Goal: Transaction & Acquisition: Purchase product/service

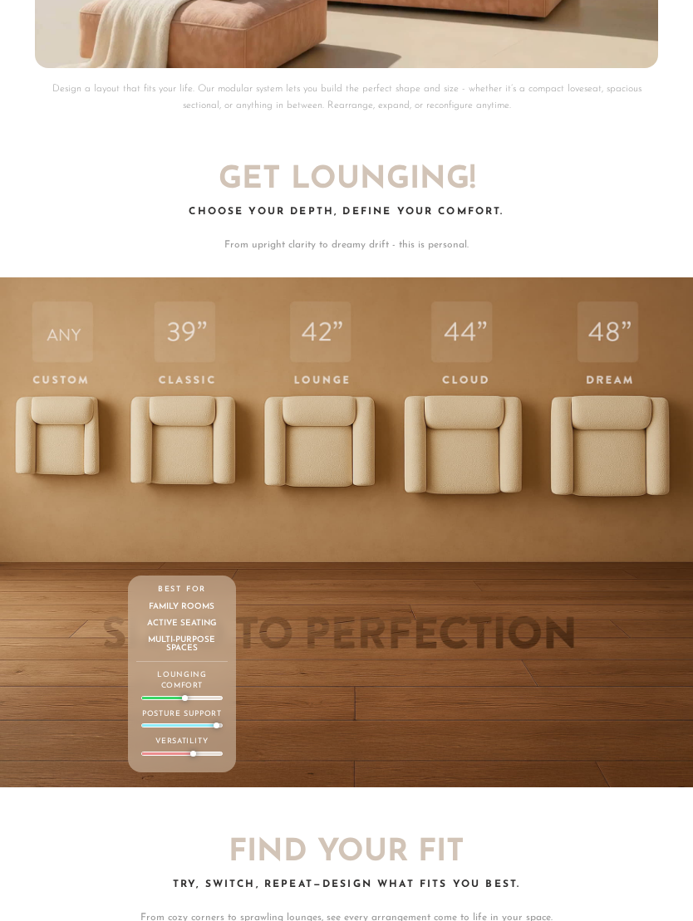
scroll to position [4532, 0]
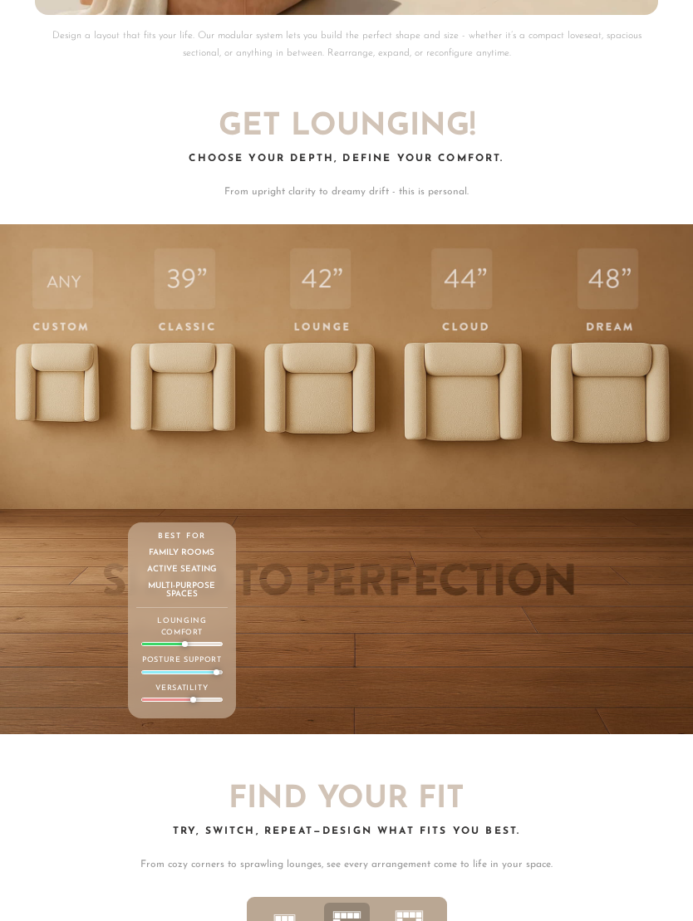
click at [170, 396] on div "39 Classic Depth Crisp. Upright. Everyday-ready. Supportive and structured — bu…" at bounding box center [181, 477] width 107 height 504
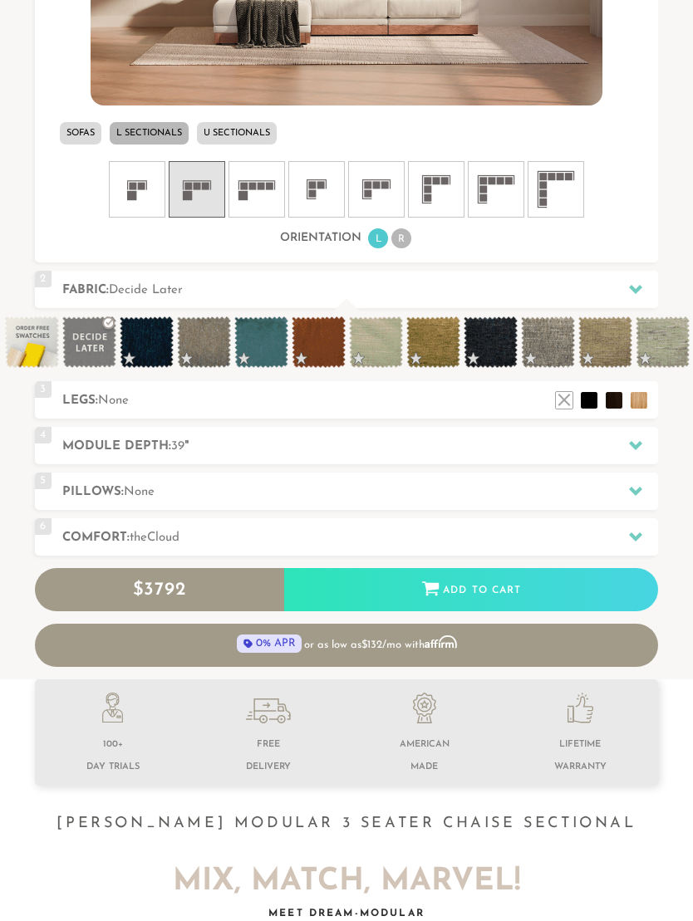
scroll to position [799, 0]
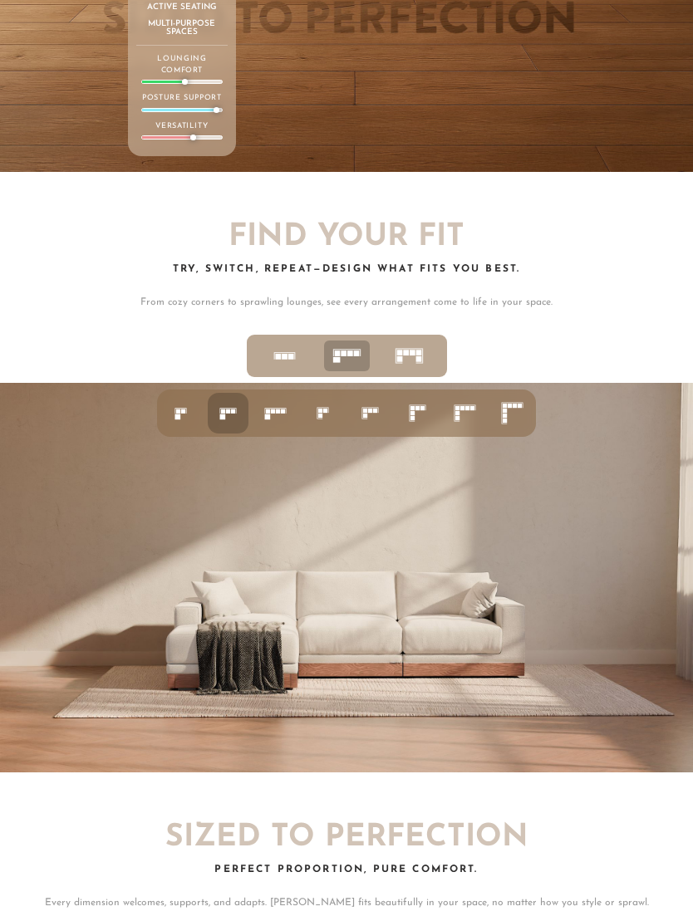
click at [270, 410] on rect at bounding box center [268, 412] width 4 height 4
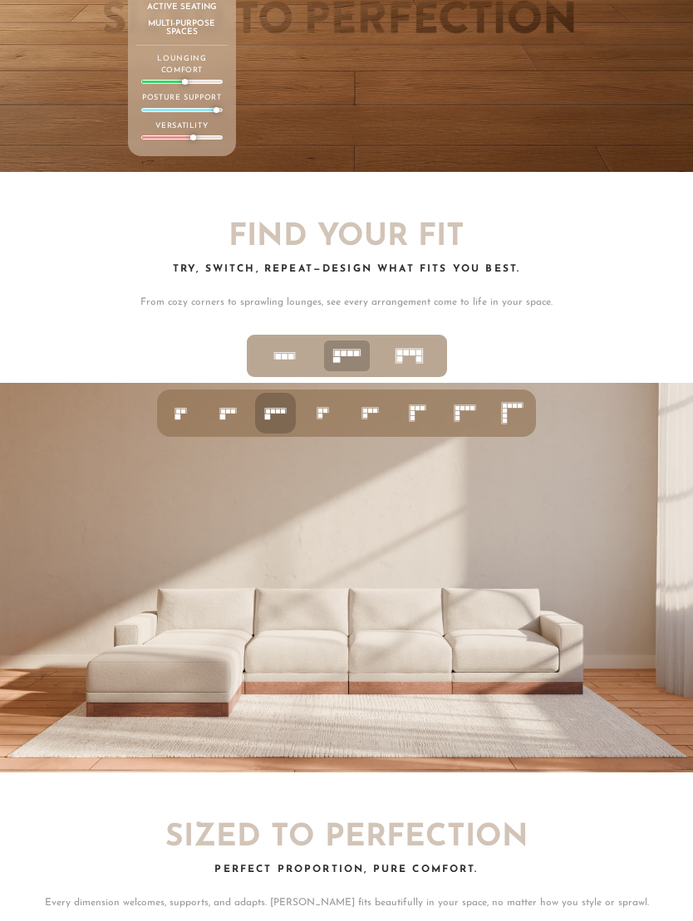
click at [221, 414] on rect at bounding box center [223, 417] width 6 height 6
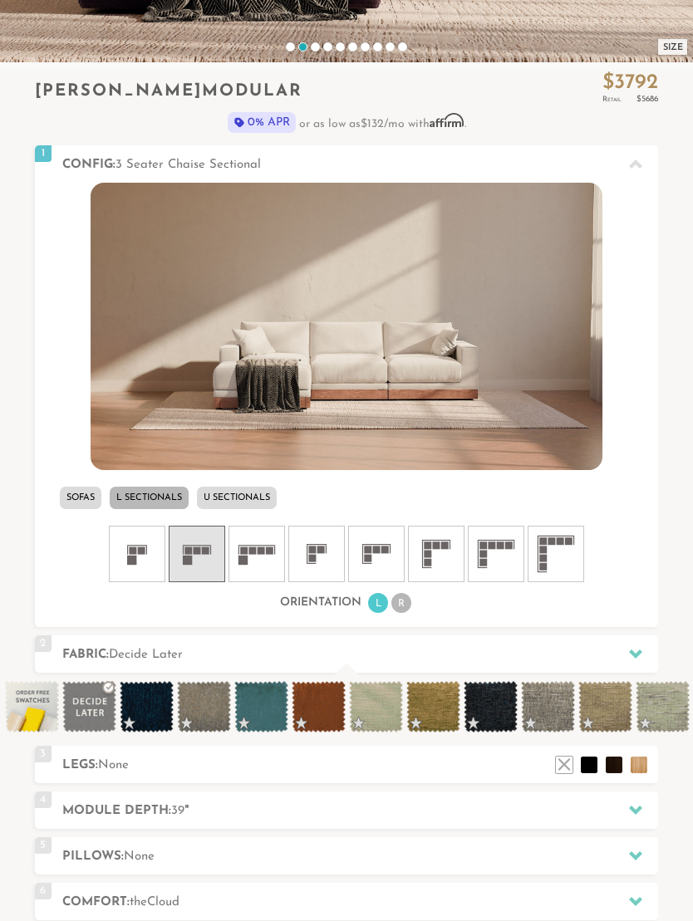
scroll to position [433, 0]
click at [453, 563] on icon at bounding box center [436, 555] width 50 height 50
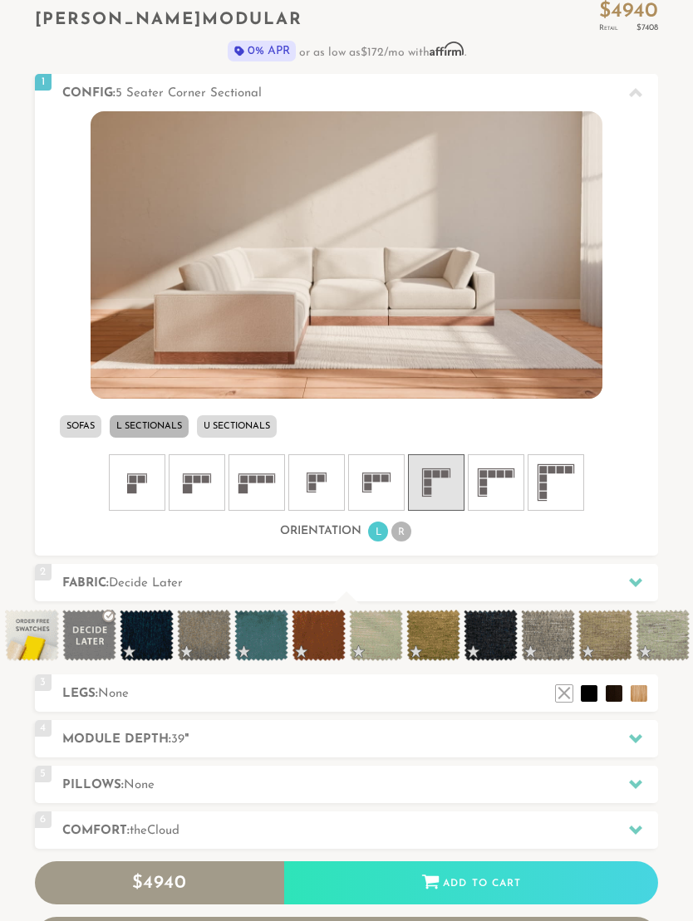
scroll to position [506, 0]
click at [408, 538] on li "R" at bounding box center [401, 532] width 20 height 20
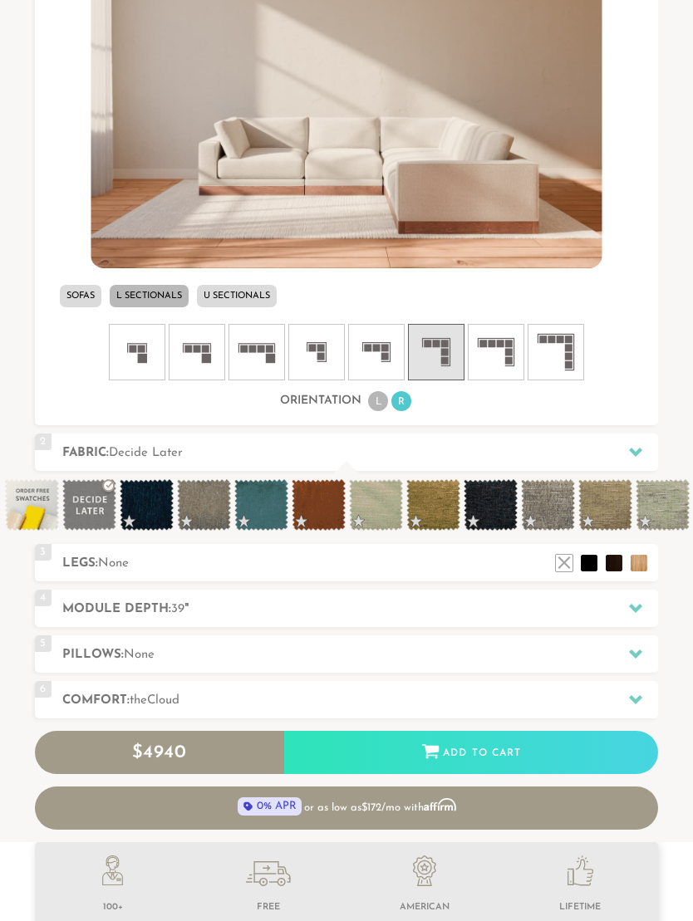
scroll to position [637, 0]
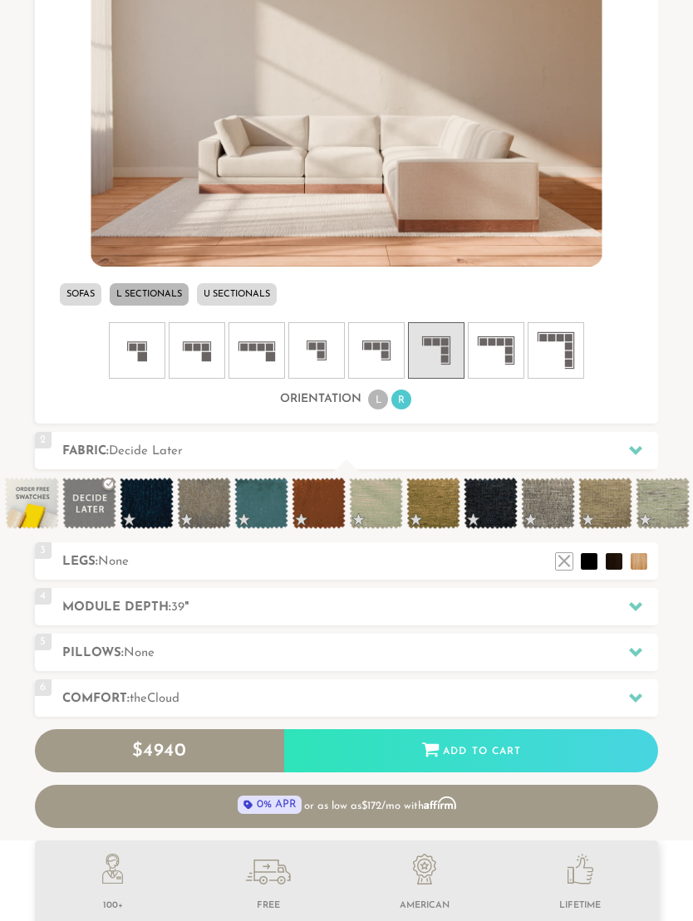
click at [79, 569] on h2 "Legs: None" at bounding box center [360, 562] width 596 height 19
click at [640, 561] on li at bounding box center [638, 561] width 17 height 17
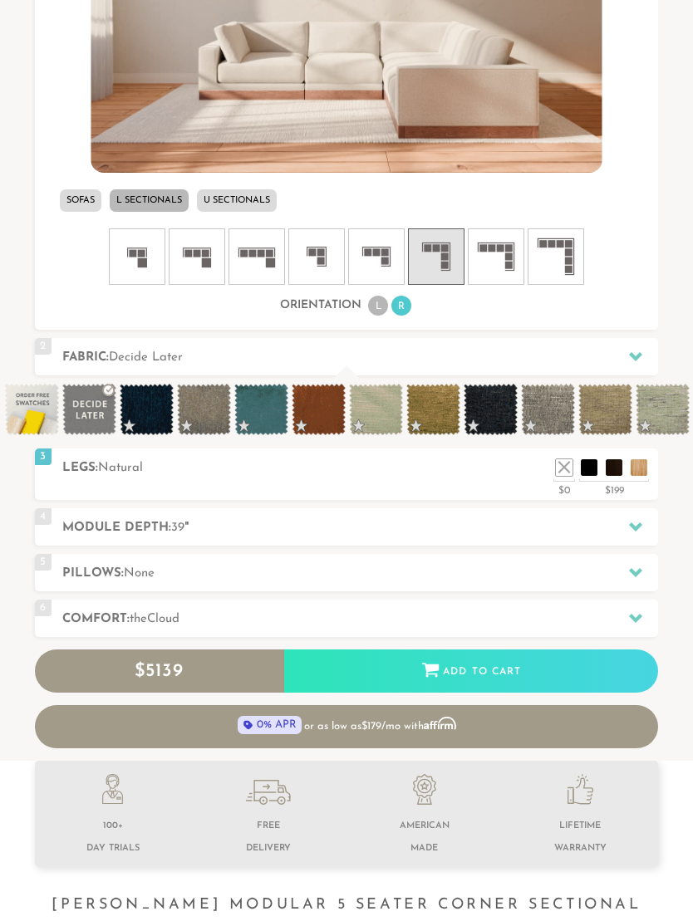
scroll to position [734, 0]
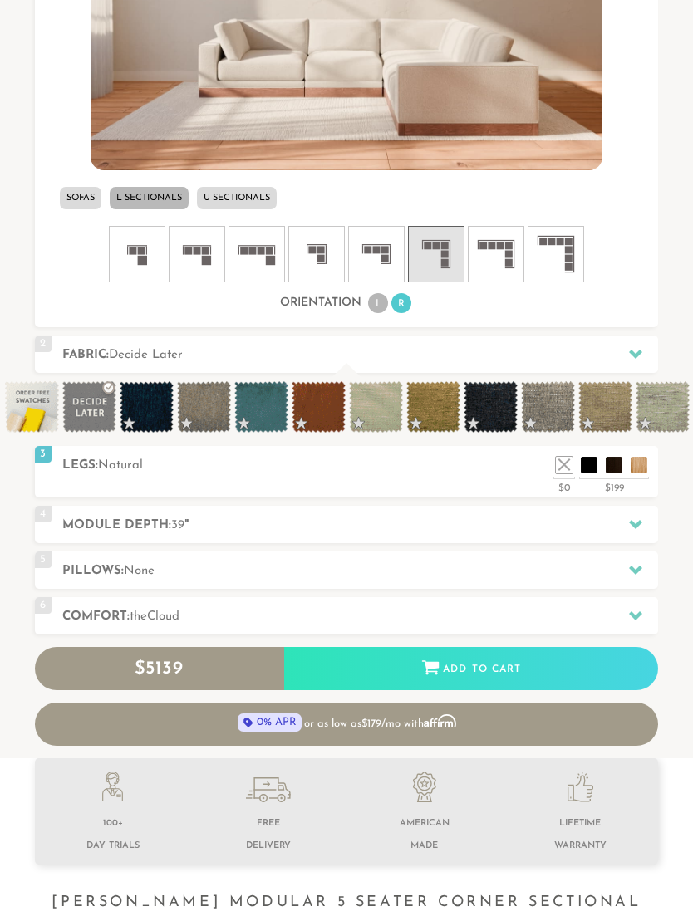
click at [78, 573] on h2 "Pillows: None" at bounding box center [360, 570] width 596 height 19
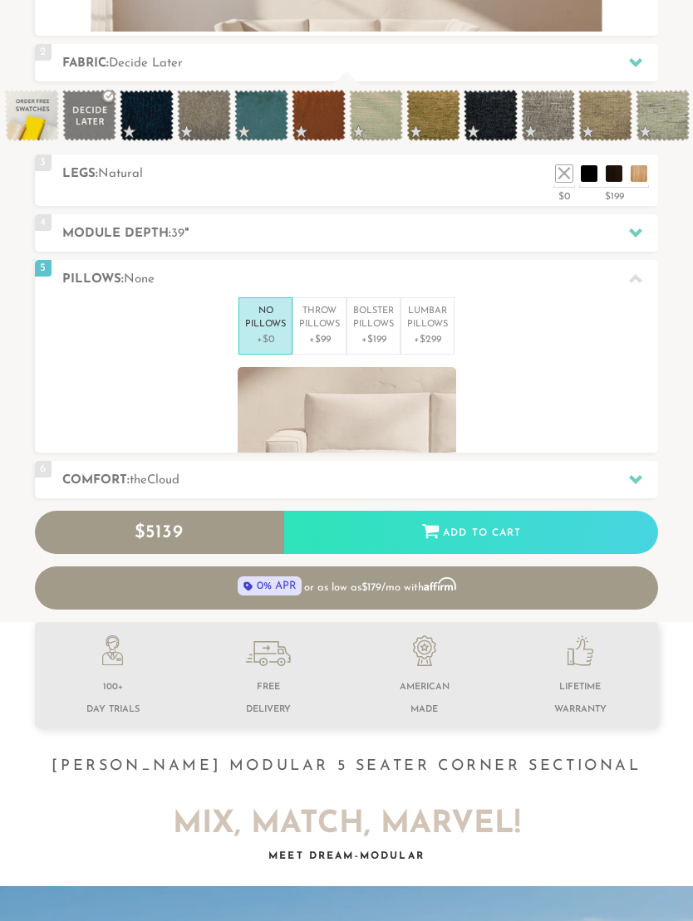
scroll to position [16003, 693]
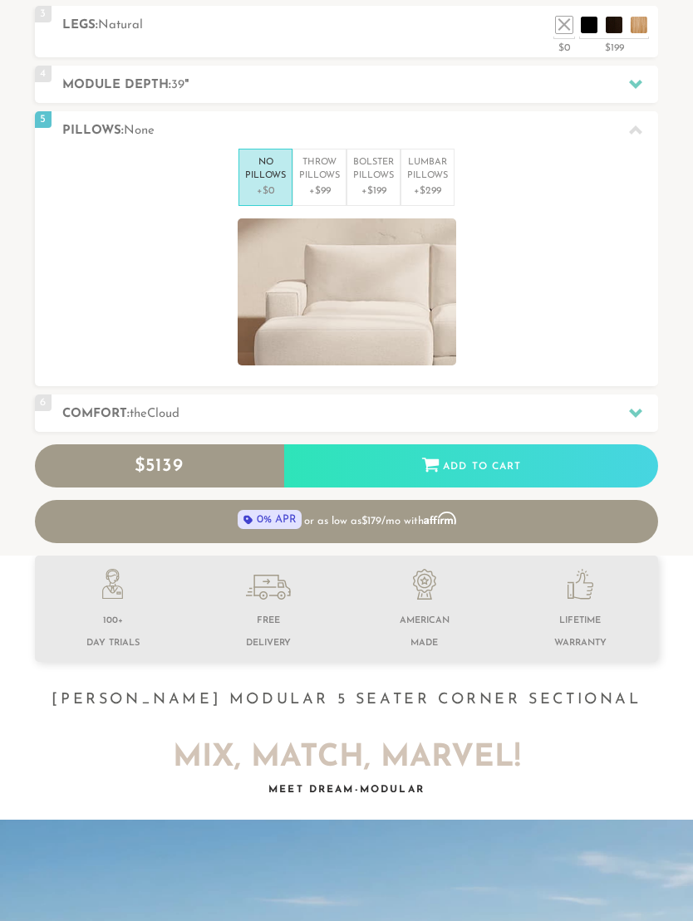
click at [333, 177] on p "Throw Pillows" at bounding box center [319, 169] width 41 height 27
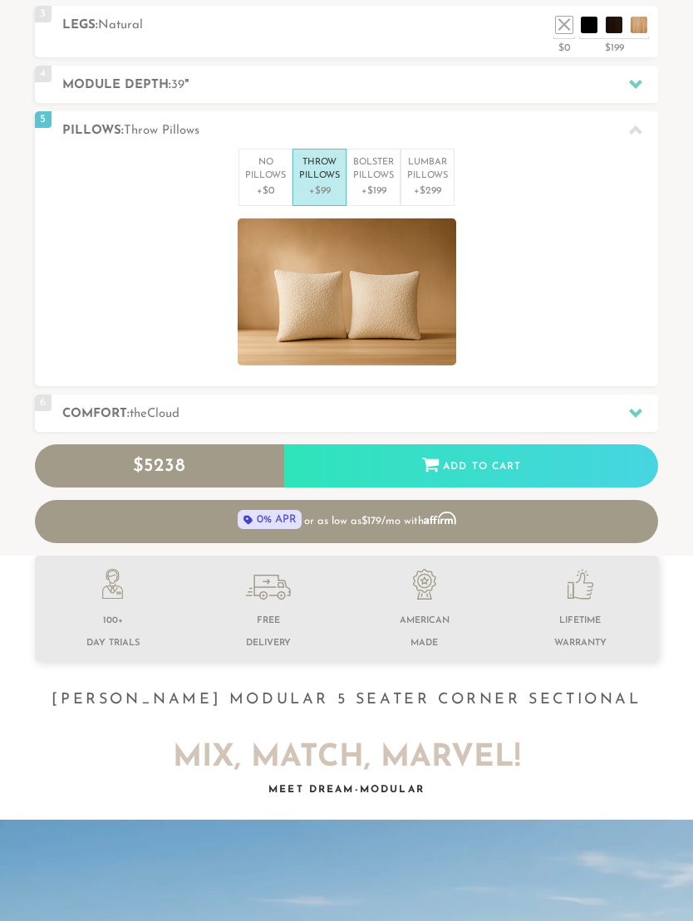
scroll to position [16004, 693]
click at [50, 406] on span "6" at bounding box center [43, 402] width 17 height 17
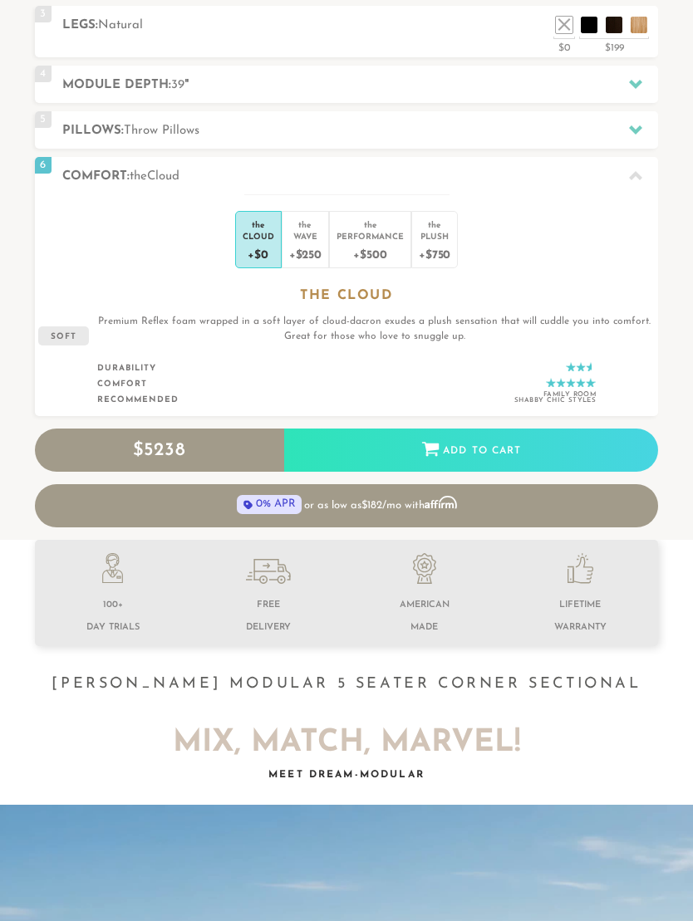
scroll to position [1, 1]
click at [313, 247] on div "+$250" at bounding box center [305, 254] width 32 height 24
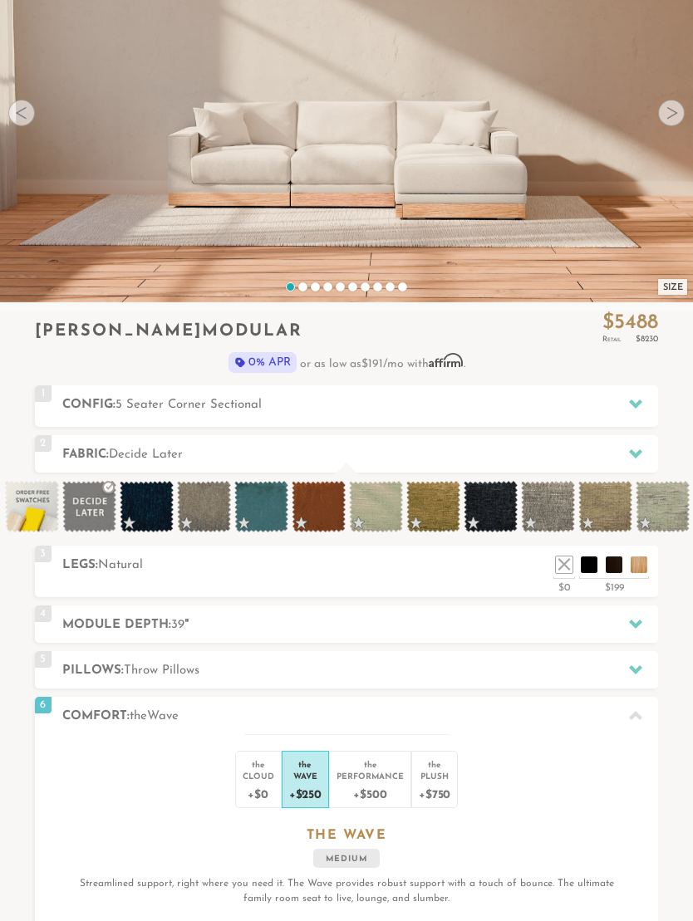
scroll to position [197, 0]
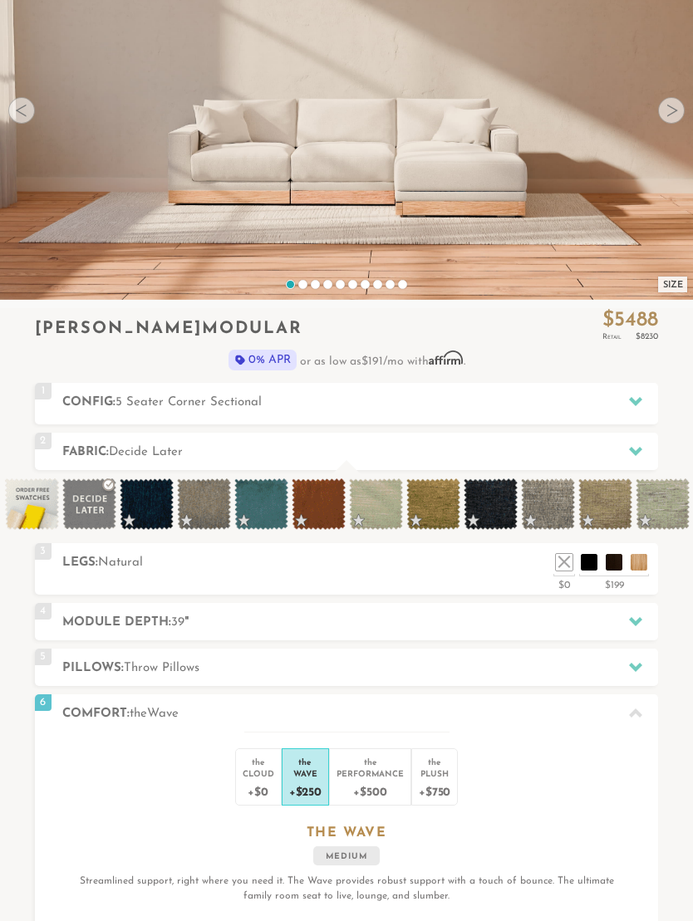
click at [667, 506] on span at bounding box center [662, 503] width 54 height 51
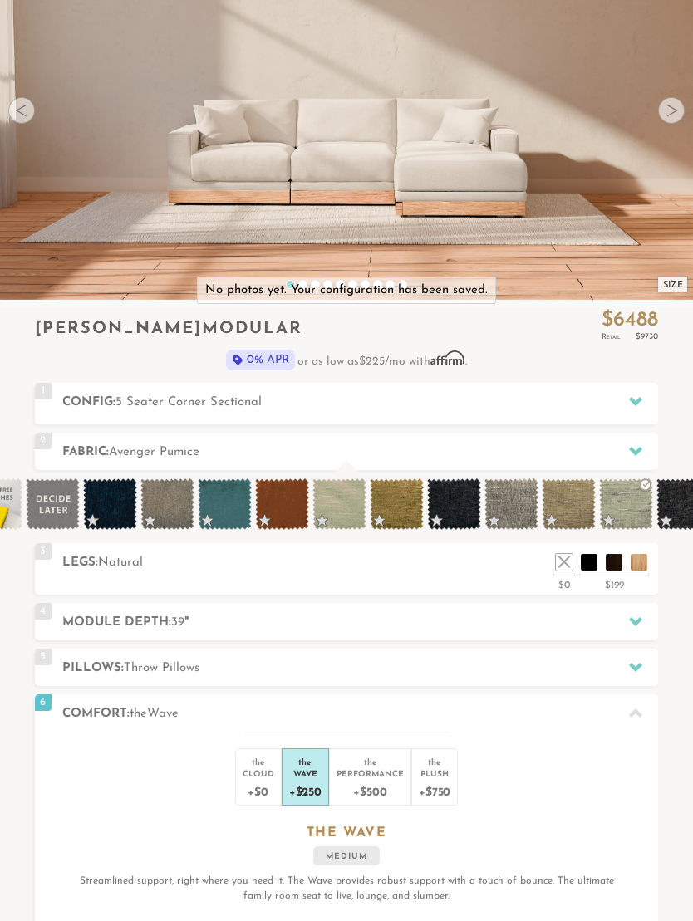
scroll to position [0, 45]
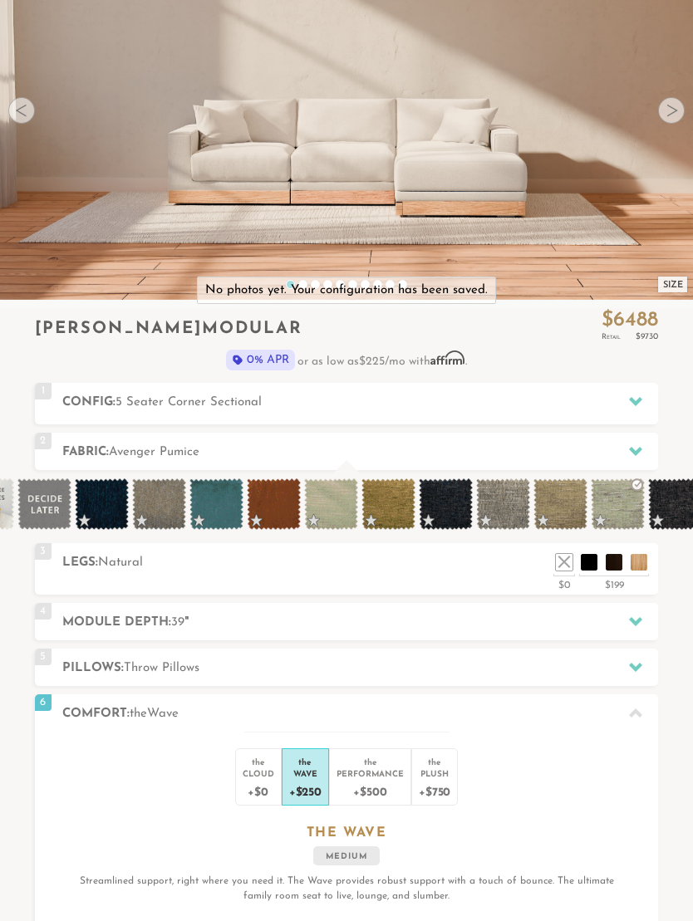
click at [632, 506] on span at bounding box center [617, 503] width 54 height 51
click at [37, 497] on span at bounding box center [44, 503] width 54 height 51
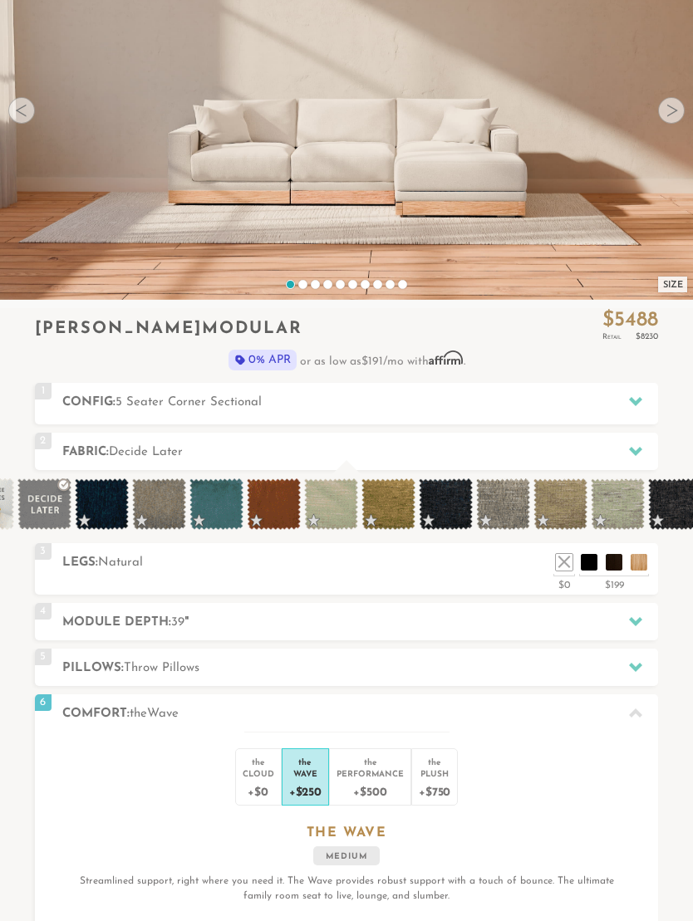
click at [87, 507] on span at bounding box center [102, 503] width 54 height 51
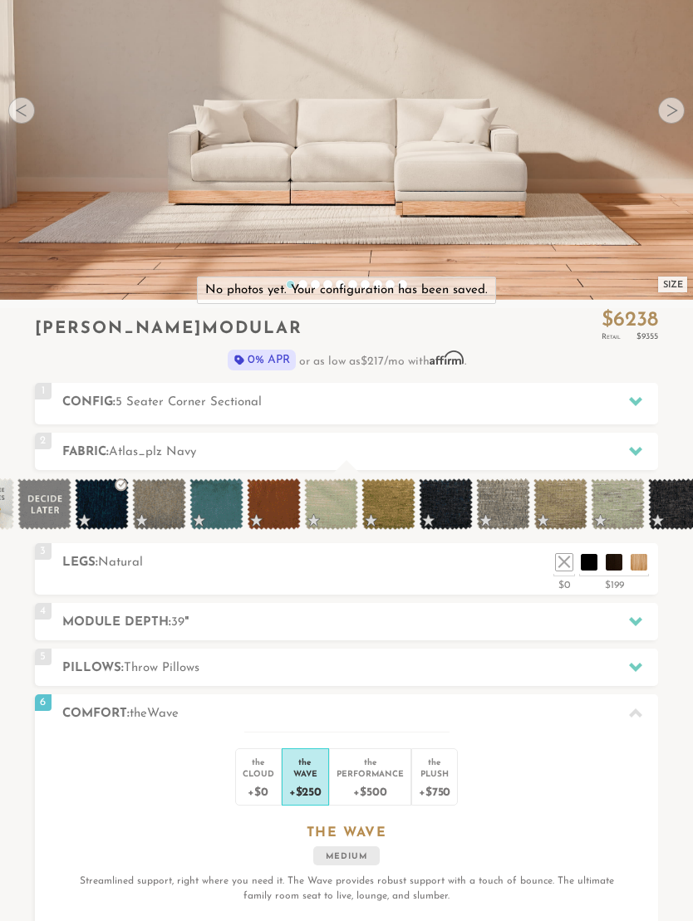
click at [146, 505] on span at bounding box center [159, 503] width 54 height 51
click at [348, 503] on span at bounding box center [331, 503] width 54 height 51
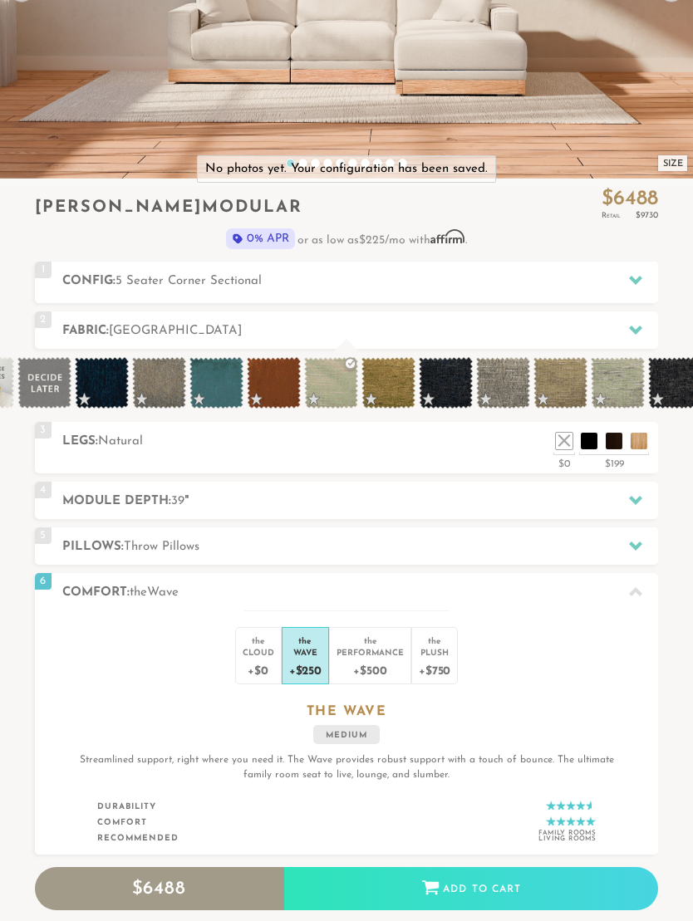
scroll to position [318, 0]
click at [647, 445] on li at bounding box center [638, 441] width 17 height 17
click at [622, 513] on div "4 Module Depth: 39 "" at bounding box center [347, 500] width 624 height 37
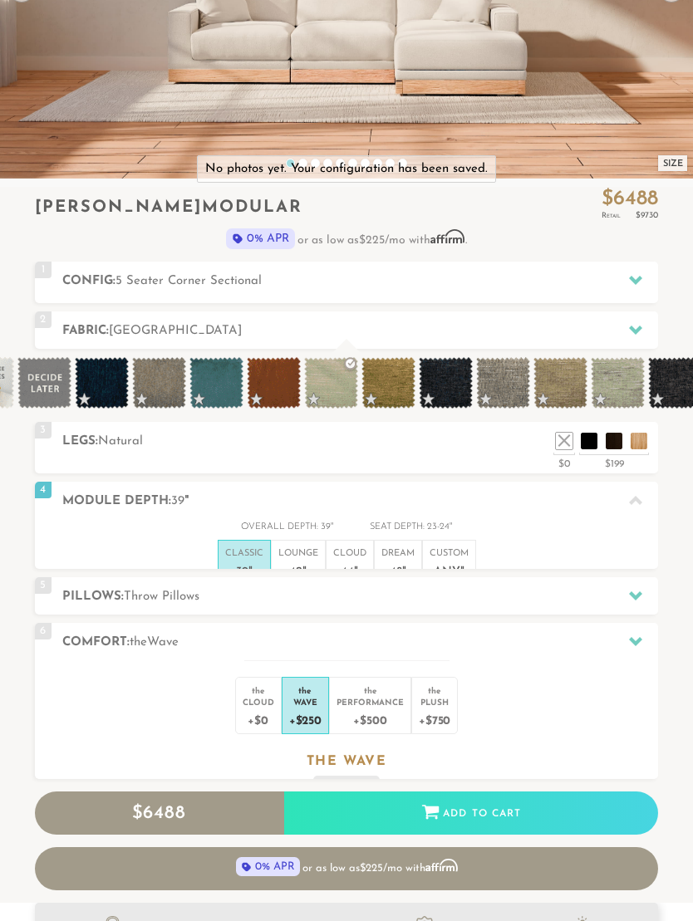
scroll to position [15865, 693]
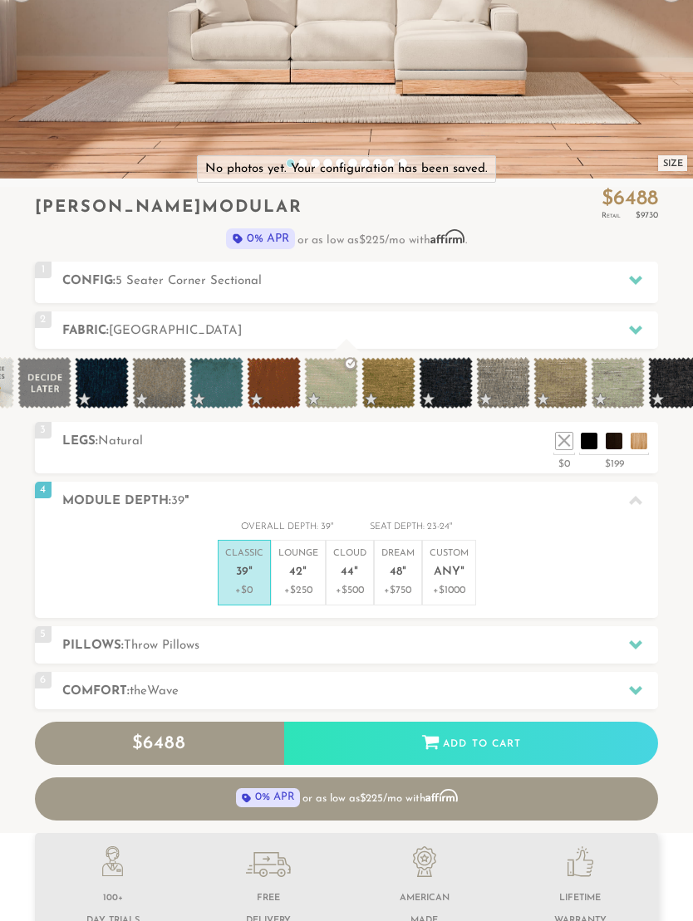
click at [321, 582] on li "Lounge 42 " +$250" at bounding box center [298, 573] width 55 height 66
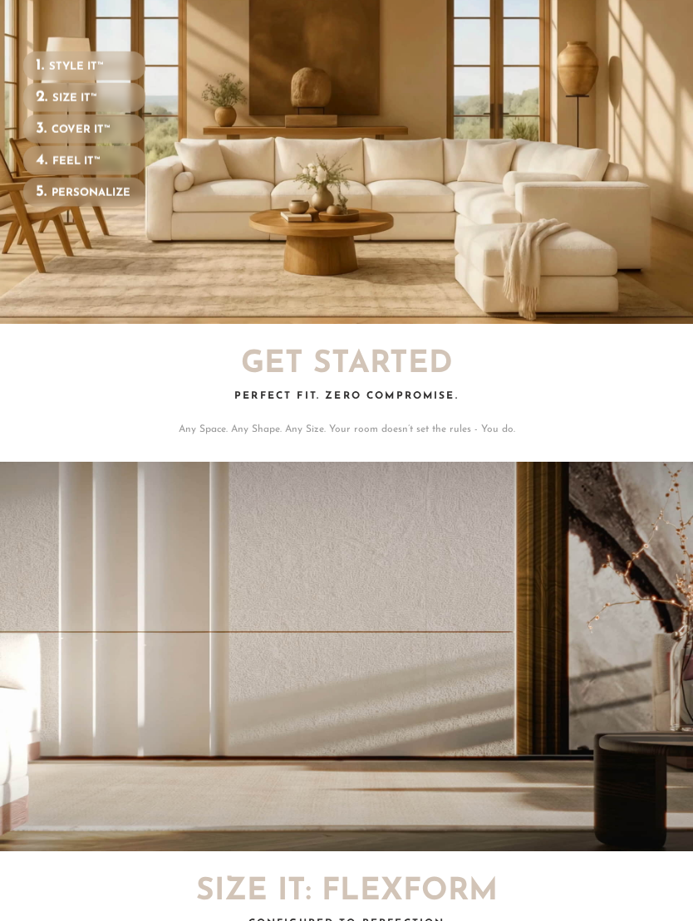
scroll to position [2142, 0]
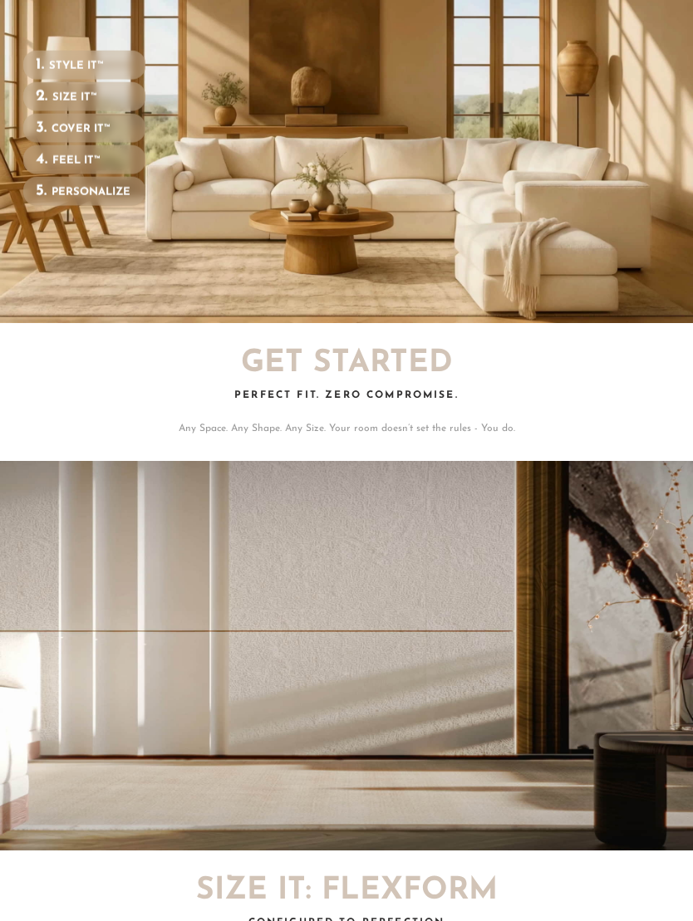
click at [435, 370] on h2 "Get Started" at bounding box center [347, 364] width 624 height 31
click at [434, 410] on div "Perfect Fit. Zero Compromise." at bounding box center [347, 406] width 624 height 31
click at [433, 392] on span "Perfect Fit. Zero Compromise." at bounding box center [346, 396] width 224 height 10
click at [435, 350] on h2 "Get Started" at bounding box center [347, 364] width 624 height 31
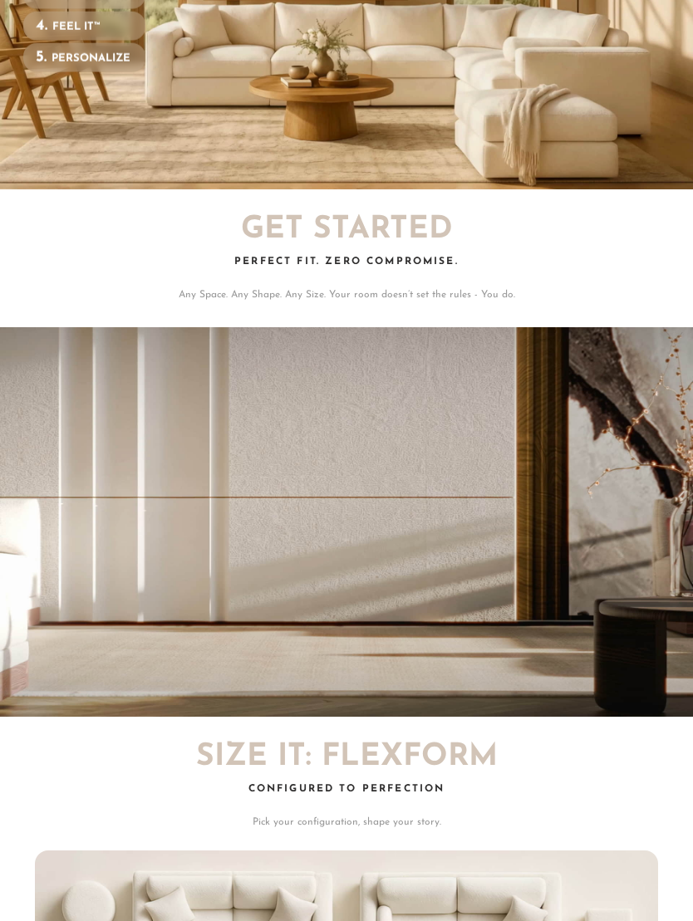
scroll to position [2290, 0]
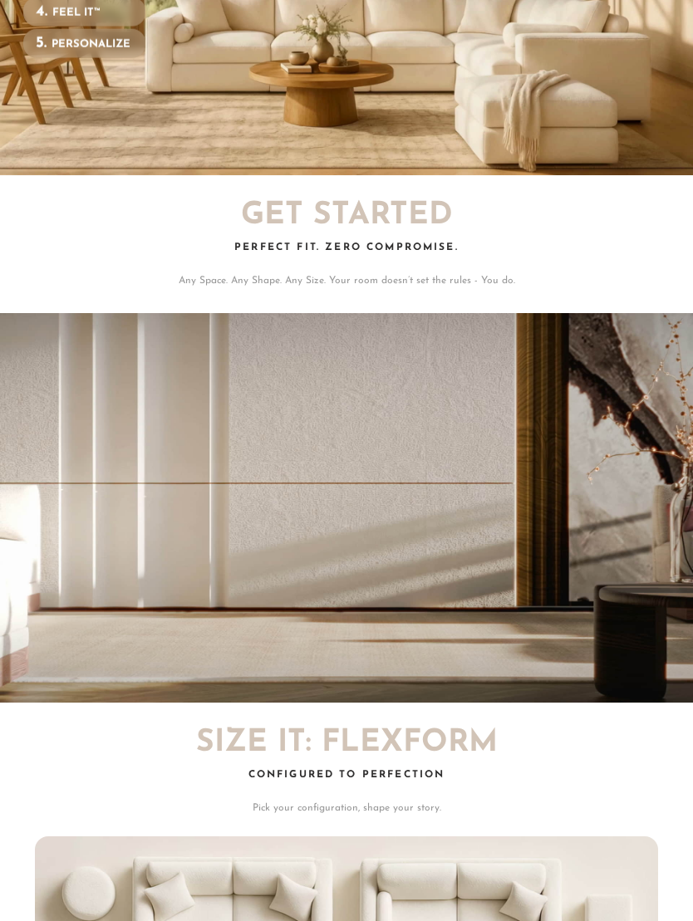
click at [69, 492] on video "Your browser does not support HTML5 video." at bounding box center [346, 508] width 693 height 389
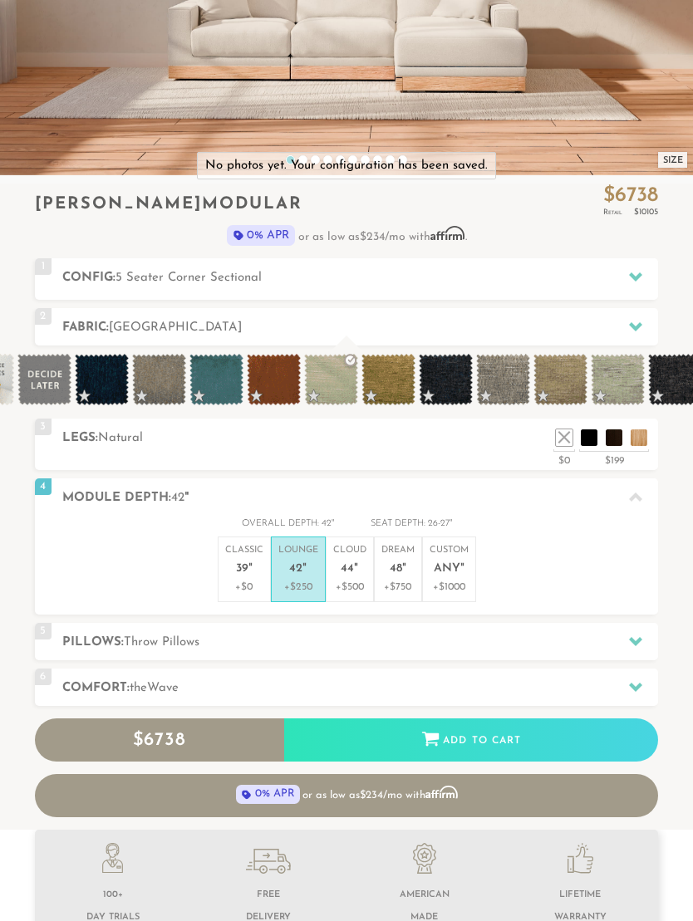
scroll to position [0, 0]
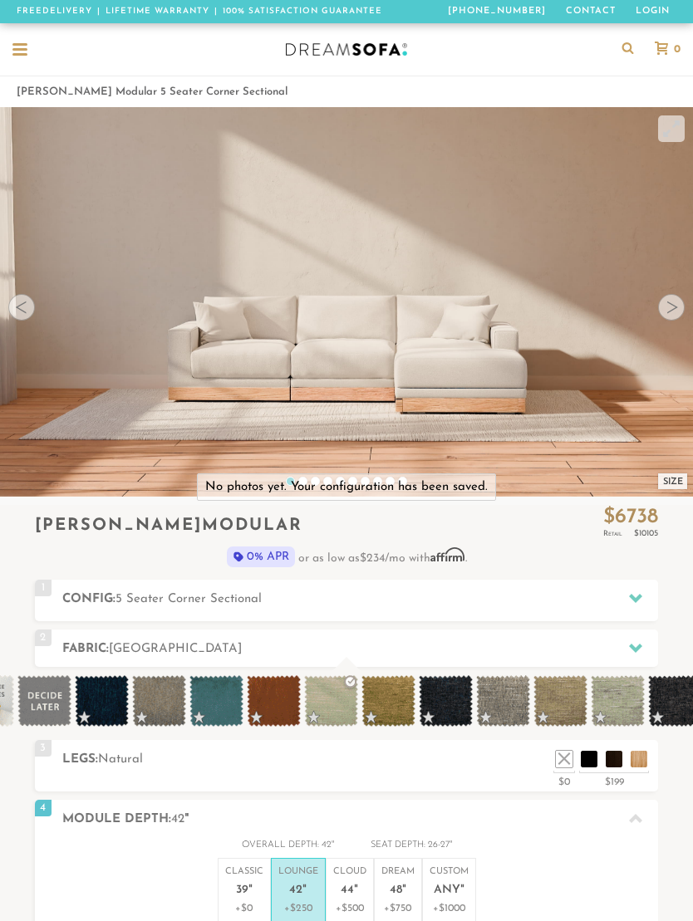
click at [20, 51] on div at bounding box center [19, 50] width 15 height 15
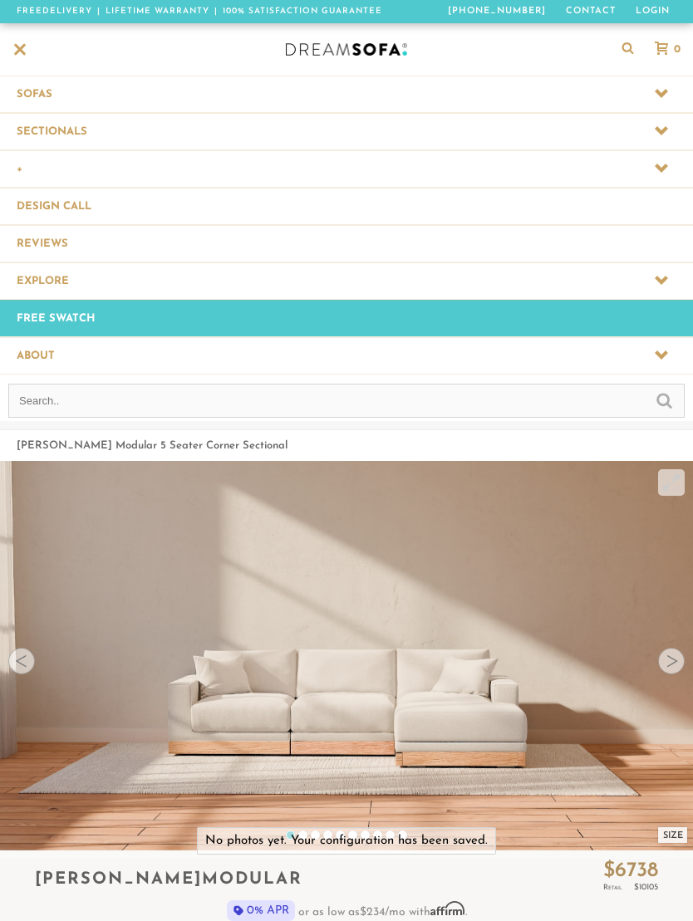
scroll to position [16221, 693]
click at [22, 139] on span at bounding box center [346, 131] width 693 height 37
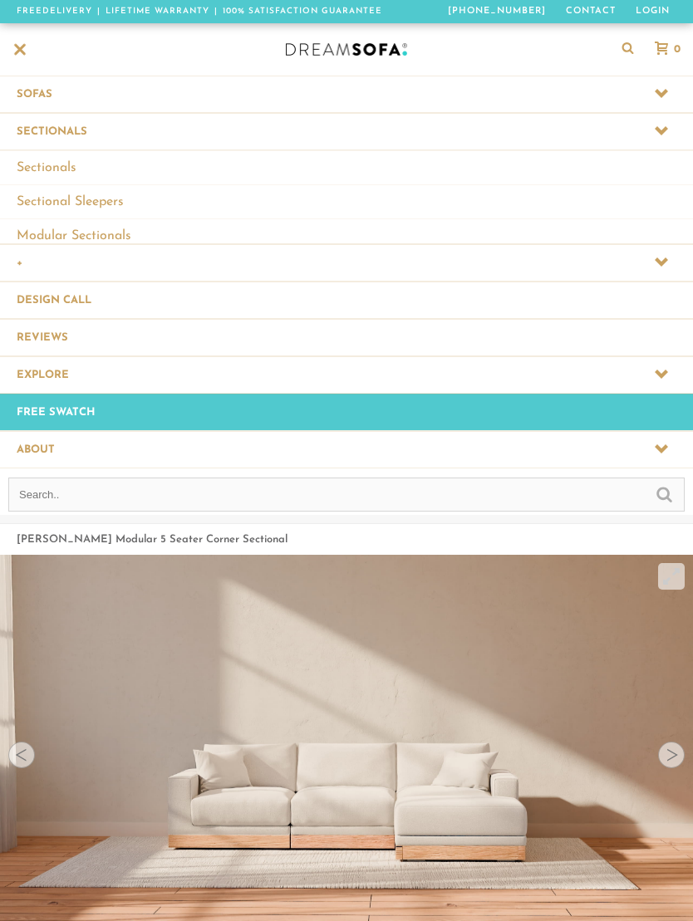
scroll to position [1, 1]
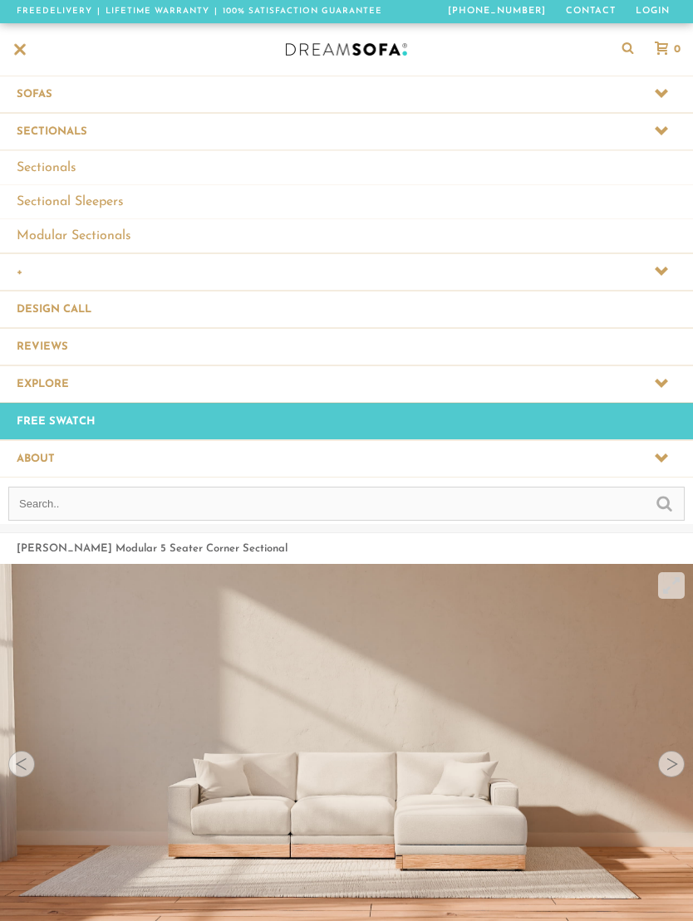
click at [45, 187] on link "Sectional Sleepers" at bounding box center [346, 201] width 693 height 34
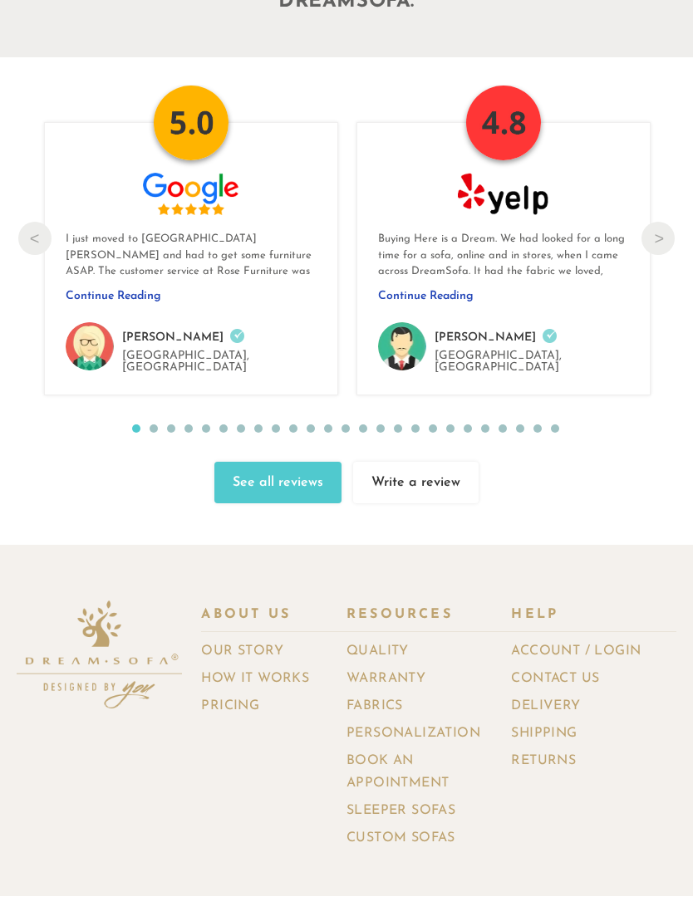
click at [449, 722] on link "Personalization" at bounding box center [419, 734] width 146 height 24
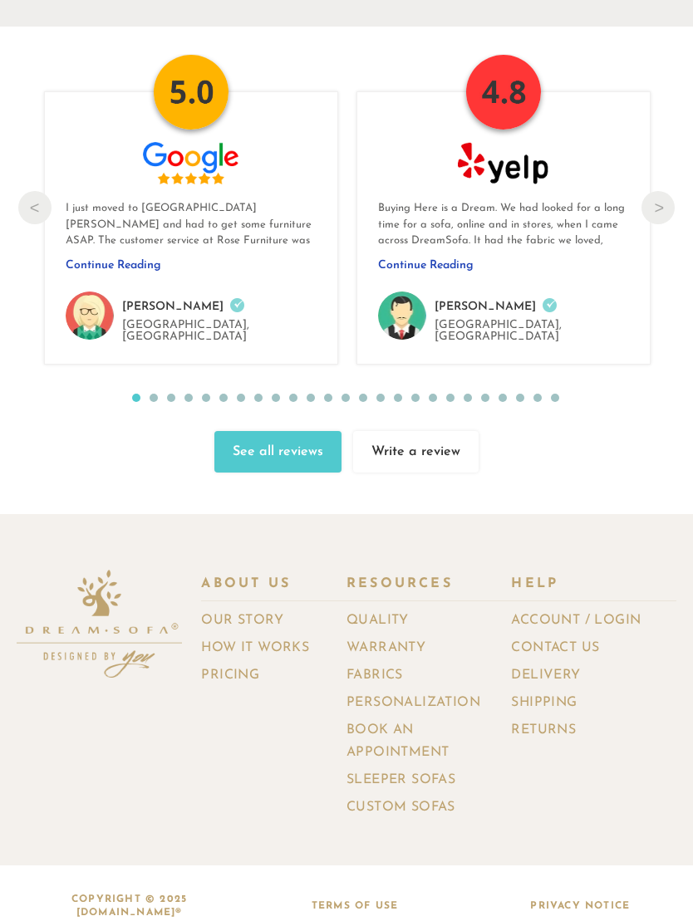
click at [266, 637] on link "How It Works" at bounding box center [261, 649] width 120 height 24
